Goal: Book appointment/travel/reservation

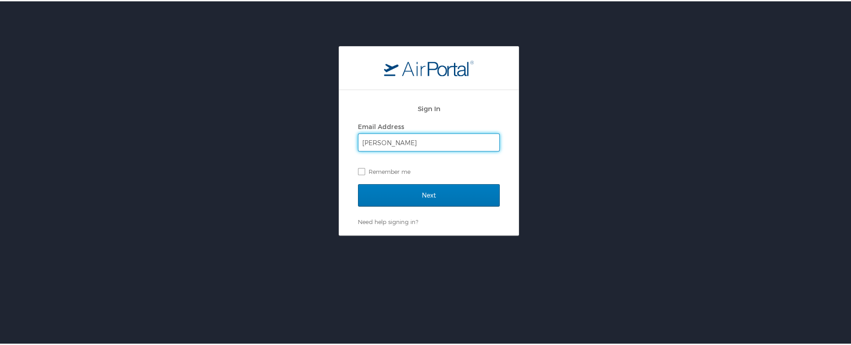
type input "christopher.ackerman@anser.org"
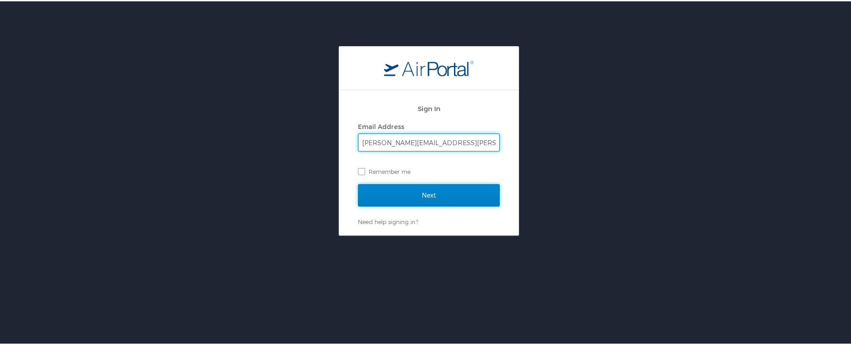
click at [423, 196] on input "Next" at bounding box center [429, 194] width 142 height 22
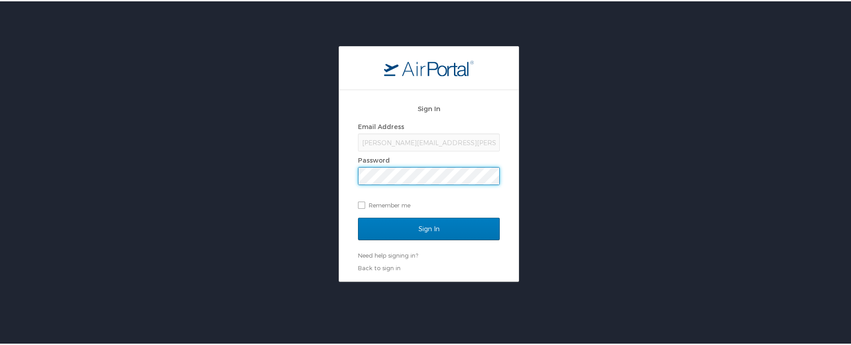
click at [358, 217] on input "Sign In" at bounding box center [429, 228] width 142 height 22
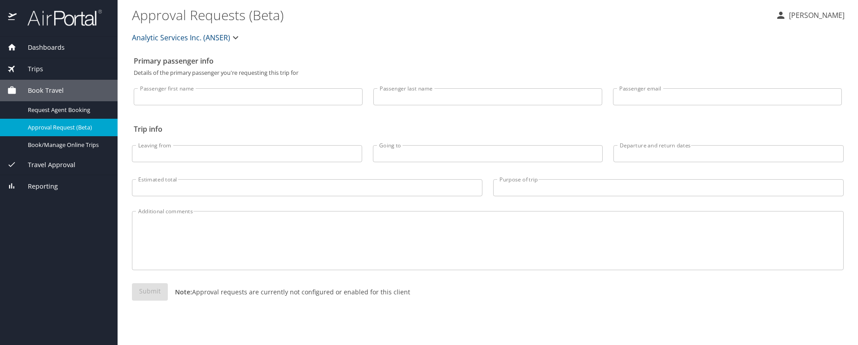
click at [46, 88] on span "Book Travel" at bounding box center [40, 91] width 47 height 10
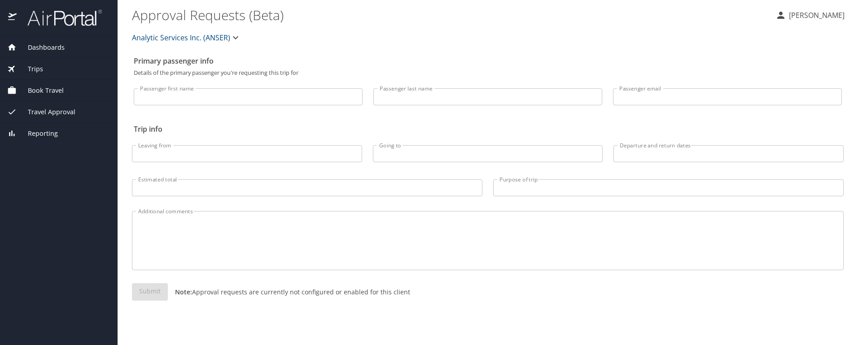
click at [46, 88] on span "Book Travel" at bounding box center [40, 91] width 47 height 10
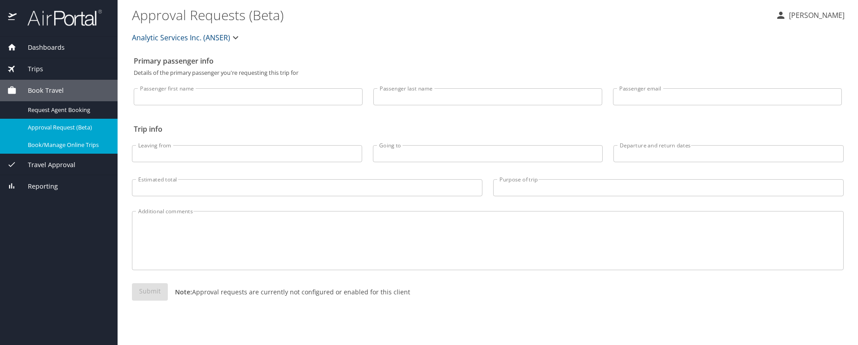
click at [85, 146] on span "Book/Manage Online Trips" at bounding box center [67, 145] width 79 height 9
